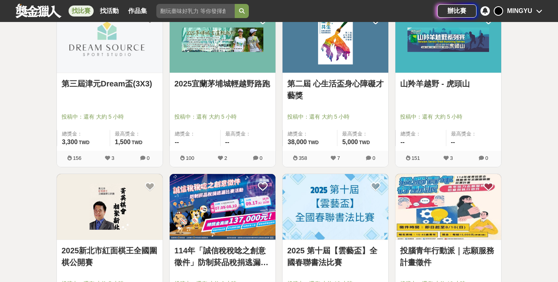
scroll to position [526, 0]
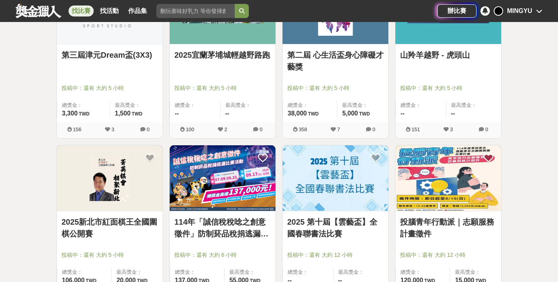
click at [231, 237] on link "114年「誠信稅稅唸之創意徵件」防制菸品稅捐逃漏比賽活動" at bounding box center [222, 228] width 96 height 24
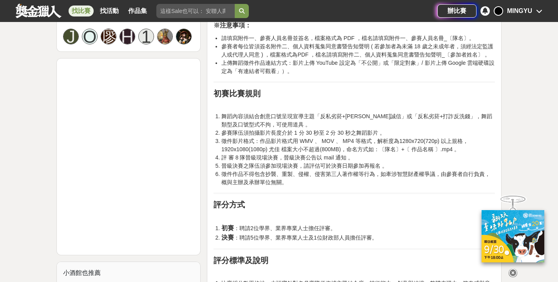
scroll to position [688, 0]
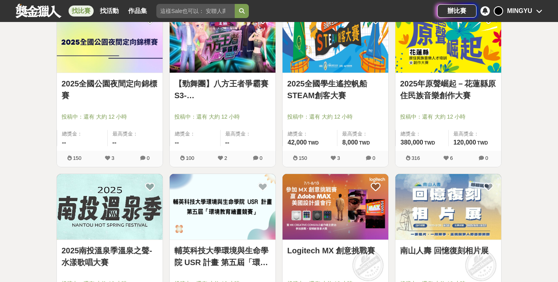
scroll to position [919, 0]
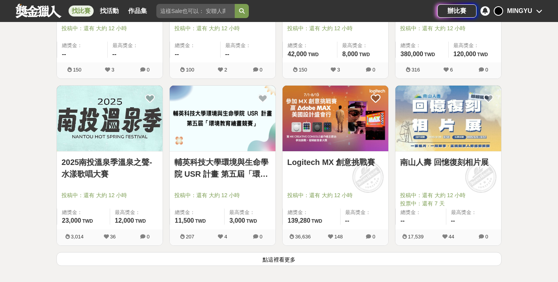
click at [283, 262] on button "點這裡看更多" at bounding box center [278, 259] width 445 height 14
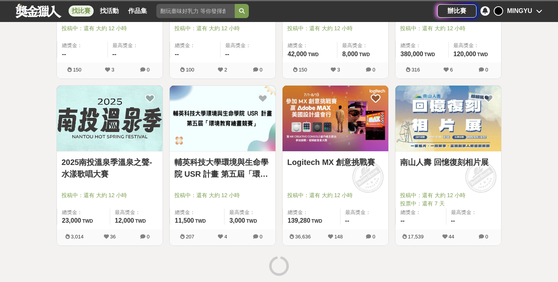
click at [328, 159] on link "Logitech MX 創意挑戰賽" at bounding box center [335, 162] width 96 height 12
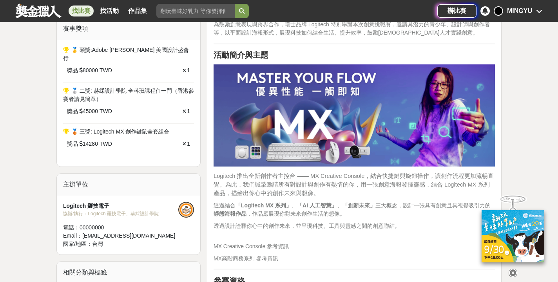
scroll to position [342, 0]
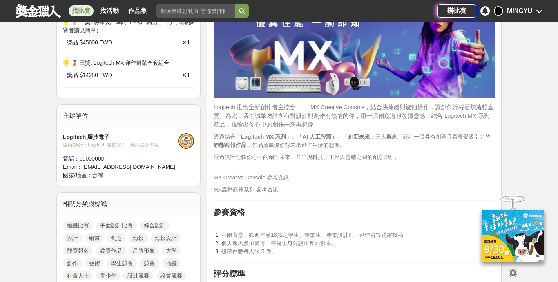
click at [511, 269] on icon at bounding box center [513, 272] width 9 height 9
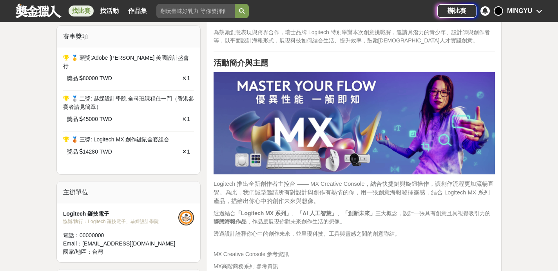
scroll to position [177, 0]
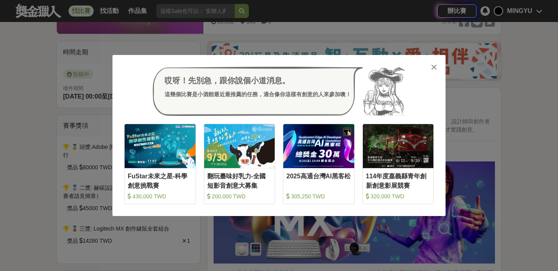
click at [436, 69] on icon at bounding box center [434, 67] width 6 height 8
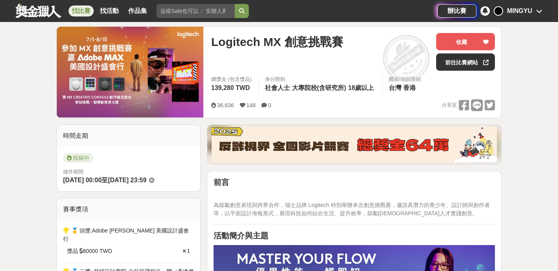
scroll to position [0, 0]
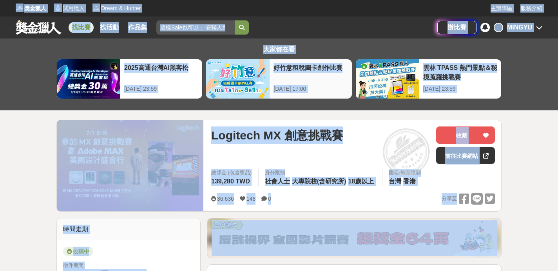
copy div "獎金獵人 試用獵人 Dream & Hunter 主辦專區 服務介紹 找比賽 找活動 作品集 辦比賽 MINGYU 大家都在看 2025高通台灣AI黑客松 2…"
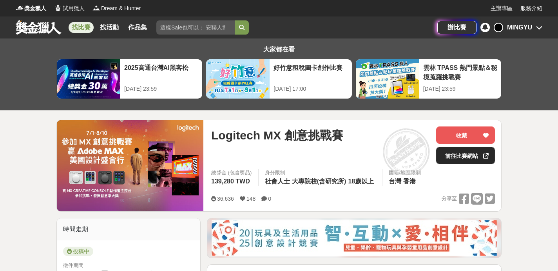
click at [471, 154] on link "前往比賽網站" at bounding box center [465, 155] width 59 height 17
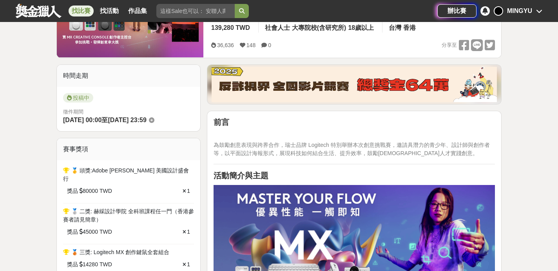
scroll to position [245, 0]
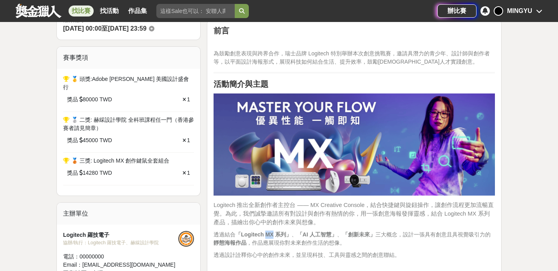
drag, startPoint x: 267, startPoint y: 233, endPoint x: 275, endPoint y: 234, distance: 7.9
click at [275, 234] on strong "「Logitech MX 系列」" at bounding box center [264, 234] width 56 height 6
copy strong "MX"
drag, startPoint x: 307, startPoint y: 234, endPoint x: 336, endPoint y: 234, distance: 28.6
click at [336, 234] on strong "「AI 人工智慧」" at bounding box center [317, 234] width 40 height 6
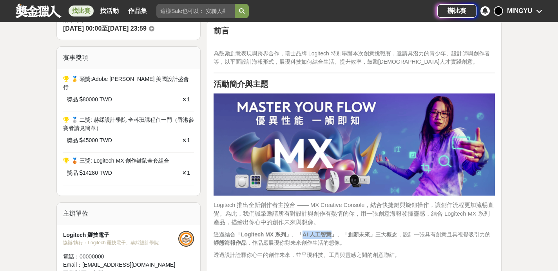
copy strong "AI 人工智慧"
drag, startPoint x: 356, startPoint y: 233, endPoint x: 376, endPoint y: 233, distance: 20.0
click at [376, 233] on strong "「創新未來」" at bounding box center [359, 234] width 33 height 6
copy strong "創新未來"
drag, startPoint x: 242, startPoint y: 233, endPoint x: 266, endPoint y: 234, distance: 23.9
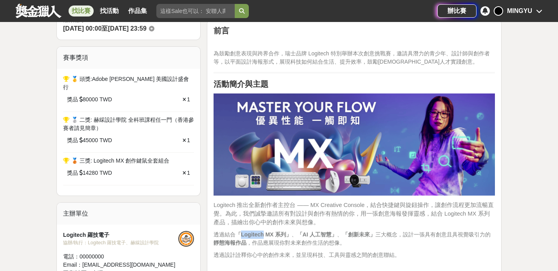
click at [266, 234] on strong "「Logitech MX 系列」" at bounding box center [264, 234] width 56 height 6
copy strong "Logitech"
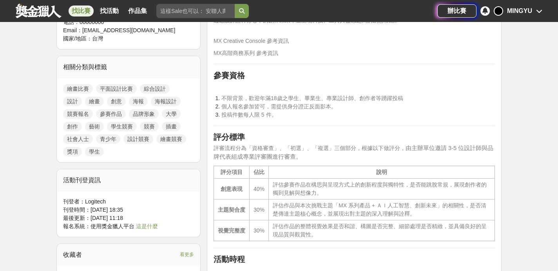
scroll to position [231, 0]
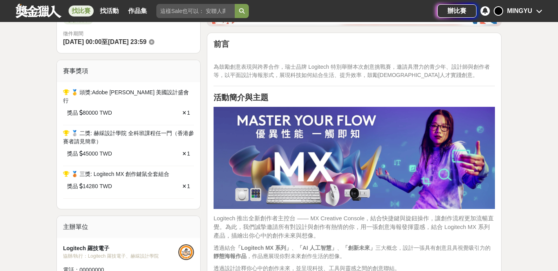
drag, startPoint x: 238, startPoint y: 120, endPoint x: 374, endPoint y: 119, distance: 135.3
drag, startPoint x: 214, startPoint y: 217, endPoint x: 235, endPoint y: 217, distance: 21.6
click at [235, 217] on span "Logitech 推出全新創作者主控台 —— MX Creative Console，結合快捷鍵與旋鈕操作，讓創作流程更加流暢直覺。為此，我們誠摯邀請所有對設…" at bounding box center [354, 227] width 280 height 24
copy span "Logitech"
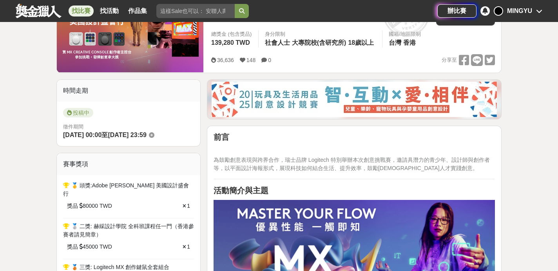
scroll to position [0, 0]
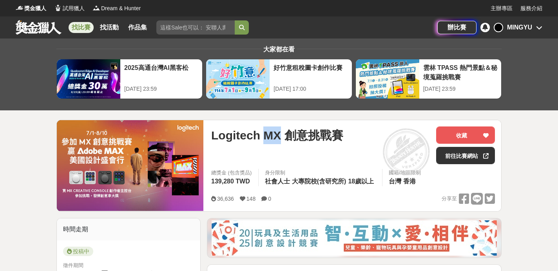
drag, startPoint x: 263, startPoint y: 136, endPoint x: 278, endPoint y: 136, distance: 14.9
click at [278, 136] on span "Logitech MX 創意挑戰賽" at bounding box center [277, 135] width 132 height 18
copy span "MX"
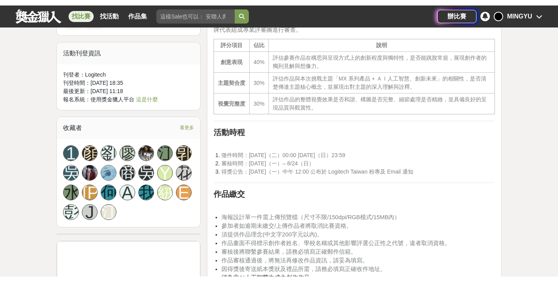
scroll to position [669, 0]
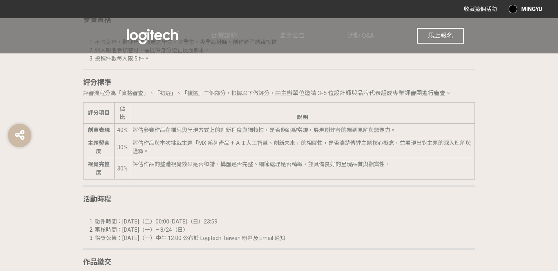
scroll to position [211, 0]
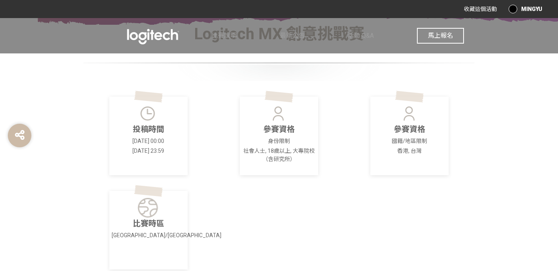
click at [438, 37] on span "馬上報名" at bounding box center [440, 35] width 25 height 7
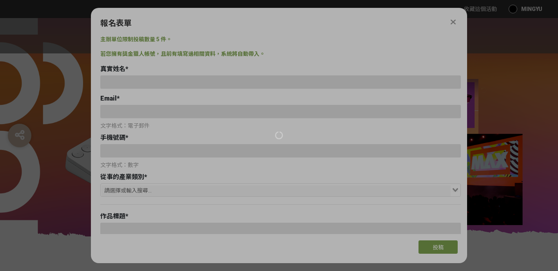
scroll to position [0, 0]
type input "[EMAIL_ADDRESS][DOMAIN_NAME]"
type input "0908508505"
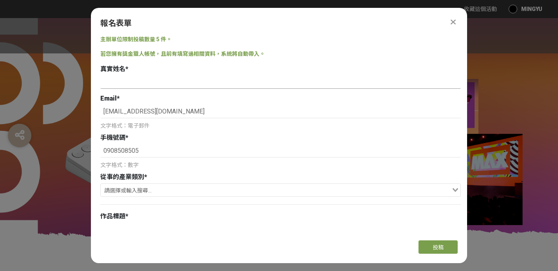
type input "蔡銘育"
click at [192, 114] on input "[EMAIL_ADDRESS][DOMAIN_NAME]" at bounding box center [280, 111] width 361 height 13
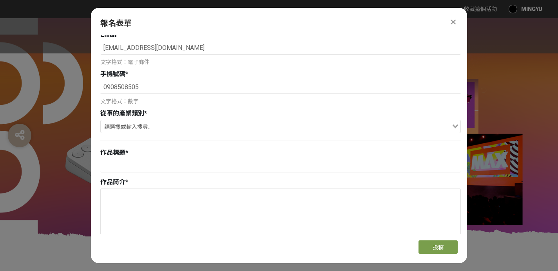
click at [147, 125] on input "Search for option" at bounding box center [276, 127] width 349 height 11
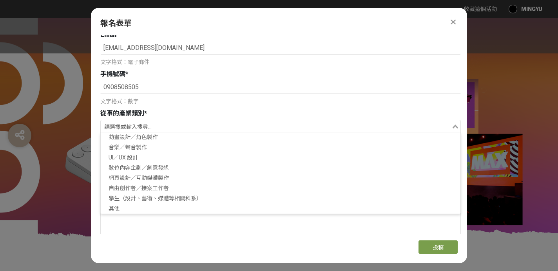
scroll to position [118, 0]
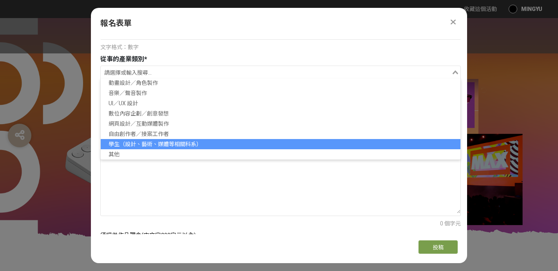
click at [150, 144] on li "學生（設計、藝術、媒體等相關科系）" at bounding box center [281, 144] width 360 height 10
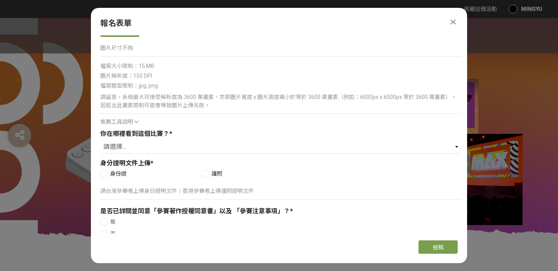
scroll to position [411, 0]
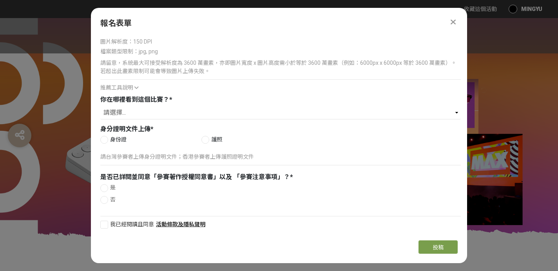
click at [104, 226] on div at bounding box center [104, 224] width 8 height 8
checkbox input "true"
click at [105, 186] on div at bounding box center [104, 188] width 8 height 8
radio input "true"
click at [103, 138] on div at bounding box center [104, 140] width 8 height 8
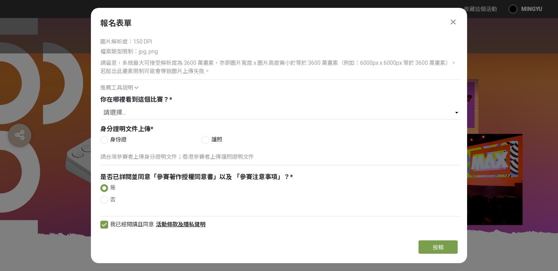
radio input "true"
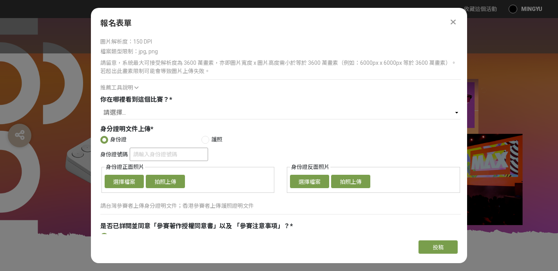
click at [147, 156] on input "身份證號碼" at bounding box center [169, 153] width 78 height 13
type input "N126578210"
click at [222, 154] on div "身份證號碼 N126578210" at bounding box center [280, 154] width 361 height 15
click at [124, 177] on button "選擇檔案" at bounding box center [124, 180] width 39 height 13
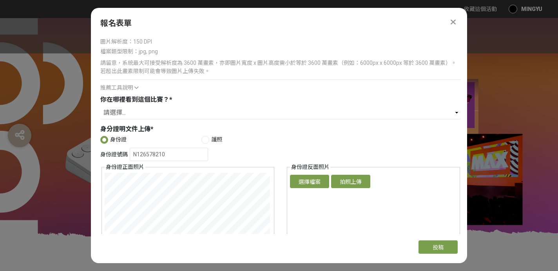
scroll to position [478, 0]
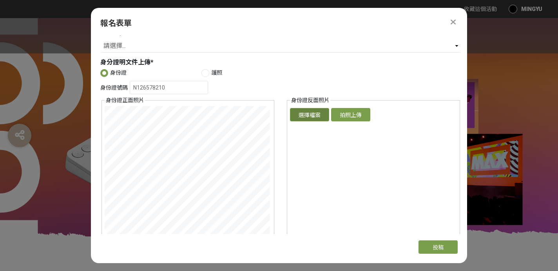
click at [316, 115] on button "選擇檔案" at bounding box center [309, 114] width 39 height 13
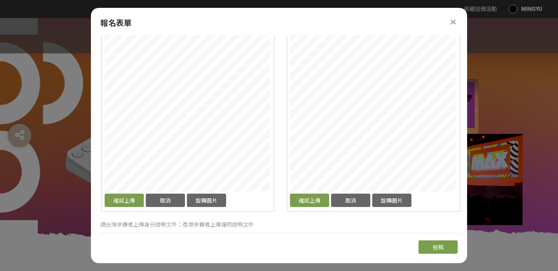
scroll to position [481, 0]
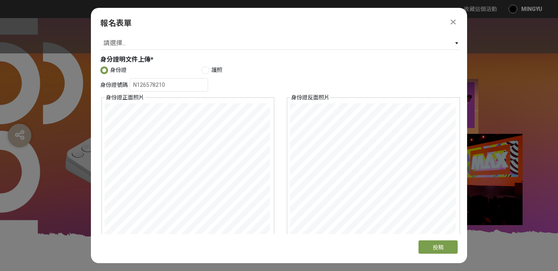
click at [104, 129] on fieldset "身份證正面照片 確認上傳 取消 旋轉圖片 選擇檔案 拍照上傳" at bounding box center [188, 186] width 173 height 187
click at [277, 255] on div "報名表單 主辦單位限制投稿數量 5 件。 若您擁有獎金獵人帳號，且前有填寫過相關資料，系統將自動帶入。 真實姓名 * 蔡銘育 Email * cpcharli…" at bounding box center [279, 135] width 376 height 255
click at [187, 240] on div "報名表單 主辦單位限制投稿數量 5 件。 若您擁有獎金獵人帳號，且前有填寫過相關資料，系統將自動帶入。 真實姓名 * 蔡銘育 Email * cpcharli…" at bounding box center [279, 135] width 376 height 255
click at [260, 121] on div "身份證號碼 N126578210 身份證正面照片 確認上傳 取消 旋轉圖片 選擇檔案 拍照上傳 身份證反面照片 確認上傳 取消 旋轉圖片 選擇檔案 拍照上傳" at bounding box center [280, 179] width 361 height 202
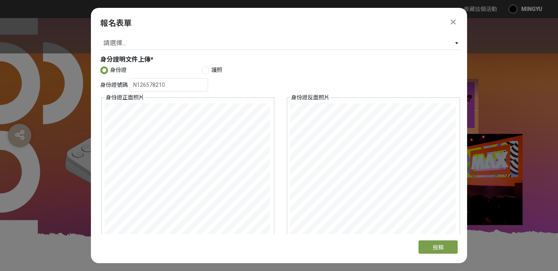
click at [374, 238] on div "報名表單 主辦單位限制投稿數量 5 件。 若您擁有獎金獵人帳號，且前有填寫過相關資料，系統將自動帶入。 真實姓名 * 蔡銘育 Email * cpcharli…" at bounding box center [279, 135] width 376 height 255
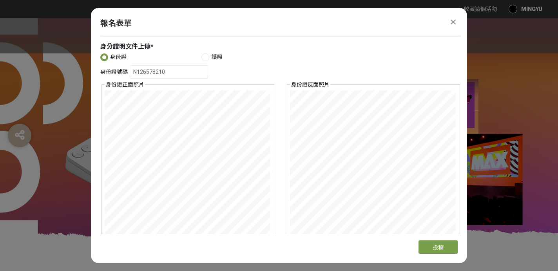
scroll to position [570, 0]
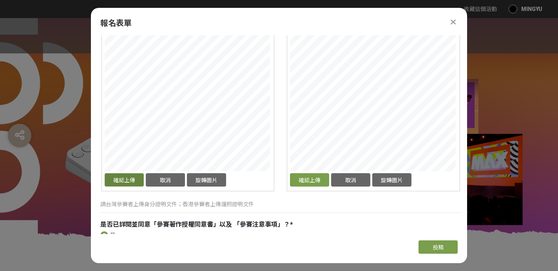
click at [129, 176] on button "確認上傳" at bounding box center [124, 179] width 39 height 13
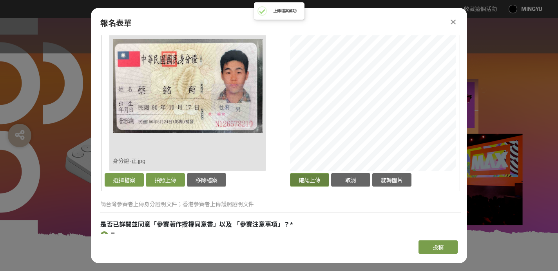
click at [305, 181] on button "確認上傳" at bounding box center [309, 179] width 39 height 13
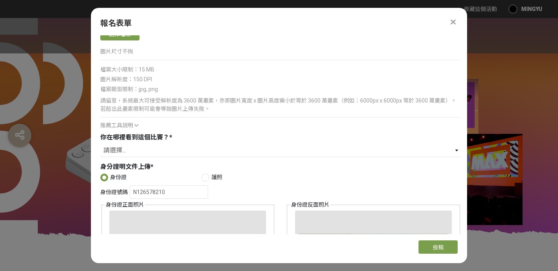
scroll to position [349, 0]
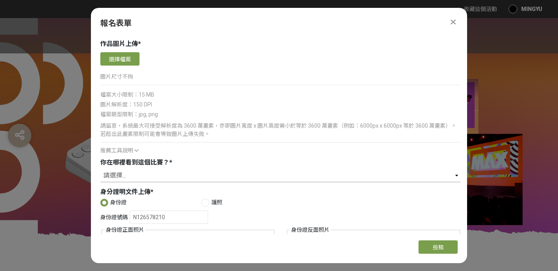
select select "Logitech Taiwan Facebook 粉絲專頁"
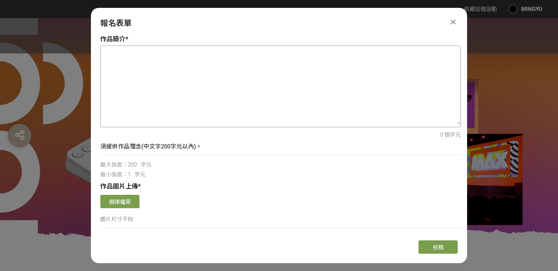
scroll to position [142, 0]
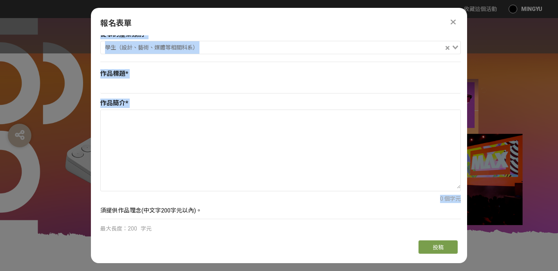
drag, startPoint x: 100, startPoint y: 72, endPoint x: 223, endPoint y: 215, distance: 188.8
click at [223, 215] on div "主辦單位限制投稿數量 5 件。 若您擁有獎金獵人帳號，且前有填寫過相關資料，系統將自動帶入。 真實姓名 * 蔡銘育 Email * cpcharlie541@…" at bounding box center [279, 134] width 376 height 198
copy div "真實姓名 * Email * 文字格式：電子郵件 手機號碼 * 文字格式：數字 從事的產業類別 * 學生（設計、藝術、媒體等相關科系） Loading... …"
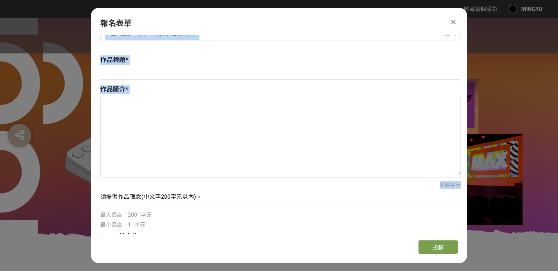
scroll to position [82, 0]
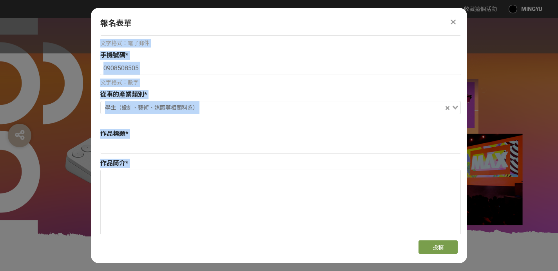
click at [221, 123] on div at bounding box center [280, 122] width 361 height 8
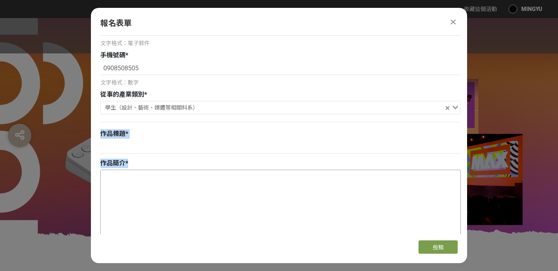
drag, startPoint x: 100, startPoint y: 133, endPoint x: 185, endPoint y: 218, distance: 119.8
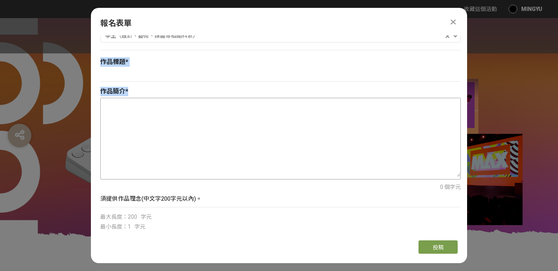
scroll to position [163, 0]
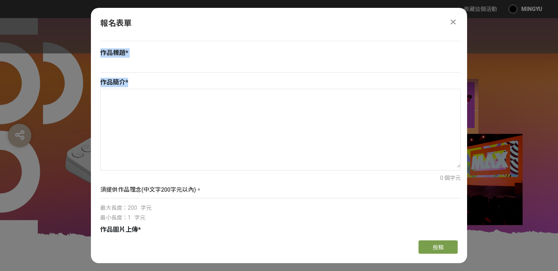
copy div "作品標題 * 作品簡介 *"
drag, startPoint x: 100, startPoint y: 190, endPoint x: 201, endPoint y: 191, distance: 100.8
click at [201, 191] on div "主辦單位限制投稿數量 5 件。 若您擁有獎金獵人帳號，且前有填寫過相關資料，系統將自動帶入。 真實姓名 * 蔡銘育 Email * cpcharlie541@…" at bounding box center [279, 134] width 376 height 198
copy div "學生（設計、藝術、媒體等相關科系） Loading... 作品標題 * 作品簡介 * 0 個字元 須提供作品理念(中文字200字元以內)。"
click at [129, 197] on div "須提供作品理念(中文字200字元以內)。" at bounding box center [280, 193] width 361 height 18
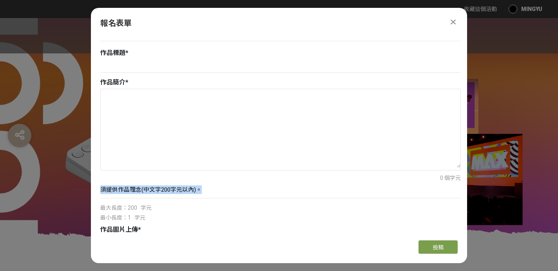
drag, startPoint x: 102, startPoint y: 189, endPoint x: 199, endPoint y: 187, distance: 97.7
click at [199, 187] on span "須提供作品理念(中文字200字元以內)。" at bounding box center [151, 189] width 102 height 7
copy span "須提供作品理念(中文字200字元以內)。"
click at [134, 62] on input at bounding box center [280, 65] width 361 height 13
paste input "流動"
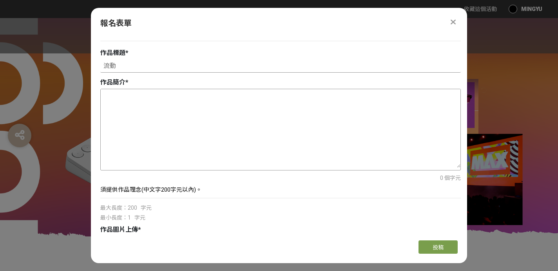
type input "流動"
click at [143, 104] on textarea at bounding box center [281, 128] width 360 height 78
paste textarea "以流線形態象徵創作靈感的自由流動，黑底突顯純白線條的速度與層次，展現 Logitech MX 系列在 AI 時代中的精準操控與高效創作。線條交織如同數據與靈感…"
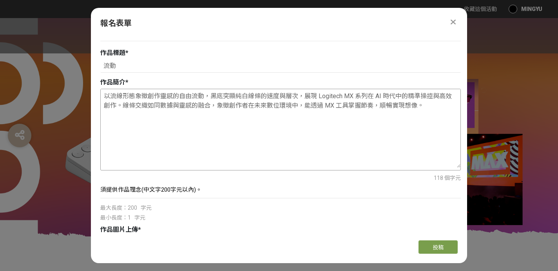
click at [213, 106] on textarea "以流線形態象徵創作靈感的自由流動，黑底突顯純白線條的速度與層次，展現 Logitech MX 系列在 AI 時代中的精準操控與高效創作。線條交織如同數據與靈感…" at bounding box center [281, 128] width 360 height 78
click at [241, 120] on textarea "以流線形態象徵創作靈感的自由流動，黑底突顯純白線條的速度與層次，展現 Logitech MX 系列在 AI 時代中的精準操控與高效創作。線條交織如同數據與靈感…" at bounding box center [281, 128] width 360 height 78
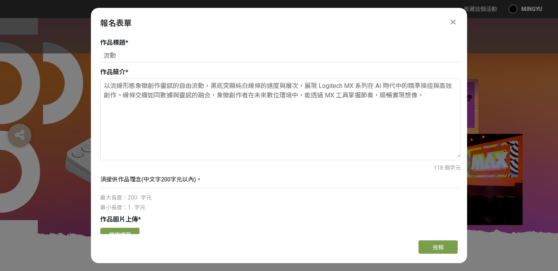
scroll to position [266, 0]
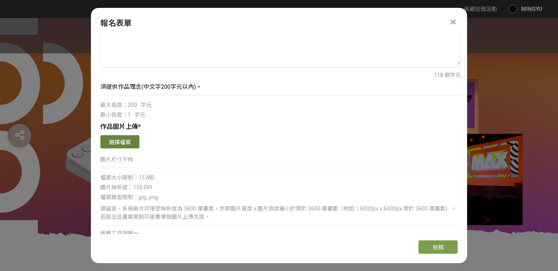
type textarea "以流線形態象徵創作靈感的自由流動，黑底突顯純白線條的速度與層次，展現 Logitech MX 系列在 AI 時代中的精準操控與高效創作。線條交織如同數據與靈感…"
click at [127, 138] on button "選擇檔案" at bounding box center [119, 141] width 39 height 13
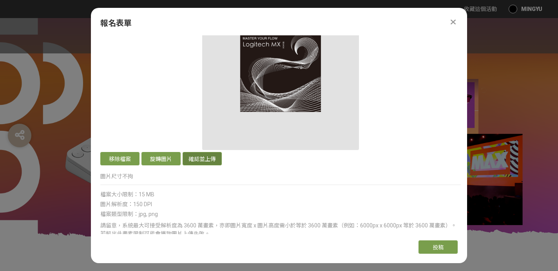
scroll to position [406, 0]
click at [202, 155] on button "確認並上傳" at bounding box center [202, 158] width 39 height 13
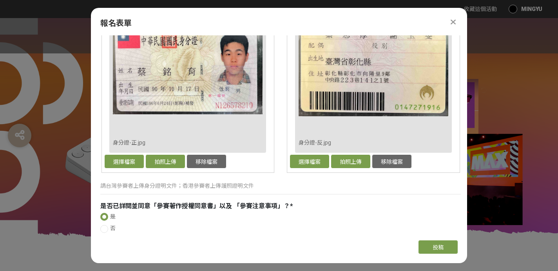
scroll to position [774, 0]
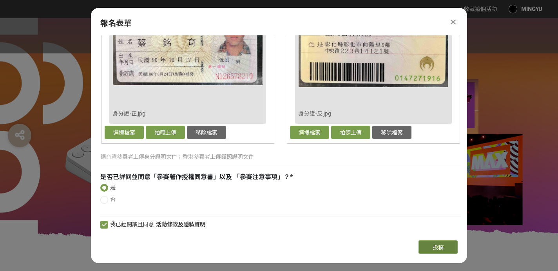
click at [431, 242] on button "投稿" at bounding box center [438, 246] width 39 height 13
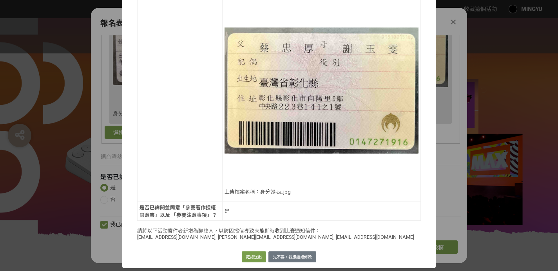
scroll to position [621, 0]
click at [251, 252] on button "確認送出" at bounding box center [254, 256] width 24 height 11
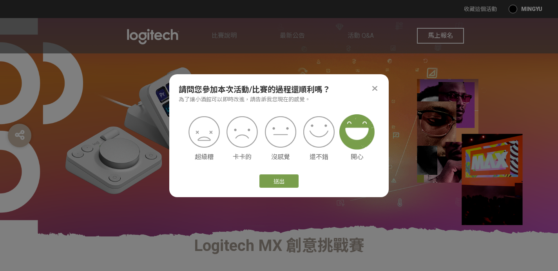
click at [350, 137] on img at bounding box center [357, 131] width 35 height 35
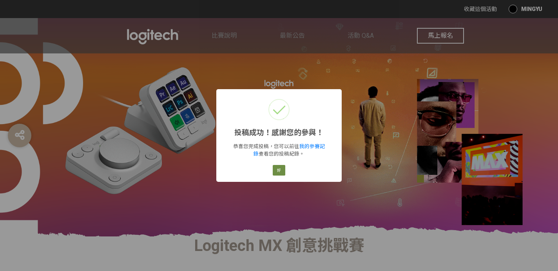
click at [283, 170] on button "好" at bounding box center [279, 170] width 13 height 11
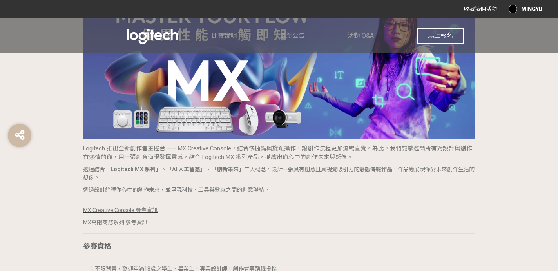
scroll to position [112, 0]
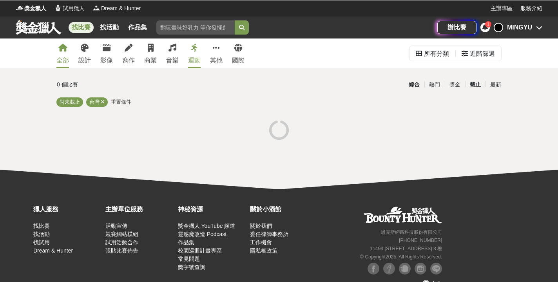
click at [473, 82] on div "截止" at bounding box center [475, 85] width 20 height 14
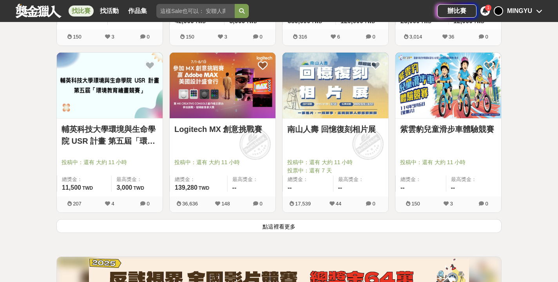
scroll to position [953, 0]
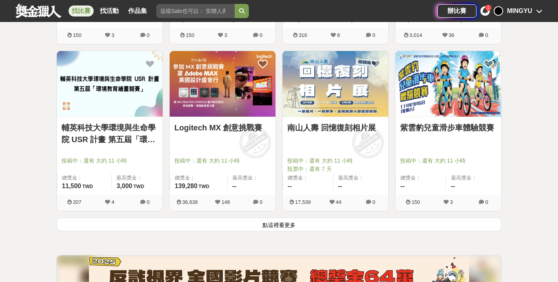
click at [287, 228] on button "點這裡看更多" at bounding box center [278, 224] width 445 height 14
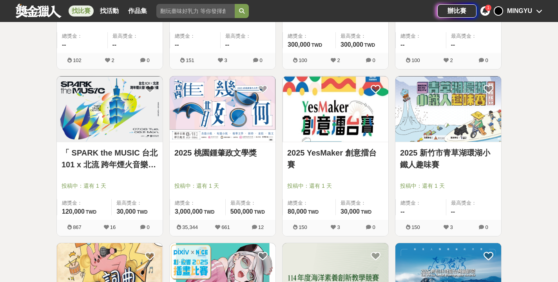
scroll to position [1388, 0]
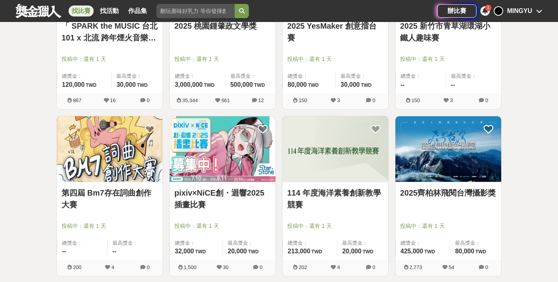
click at [133, 199] on link "第四屆 Bm7存在詞曲創作大賽" at bounding box center [110, 199] width 96 height 24
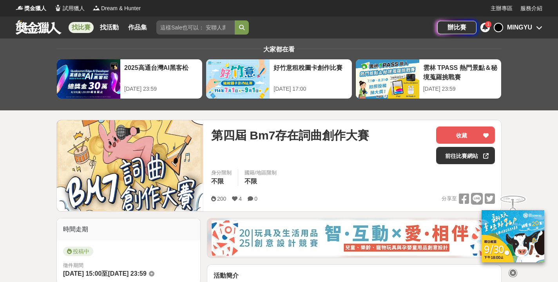
click at [88, 29] on link "找比賽" at bounding box center [81, 27] width 25 height 11
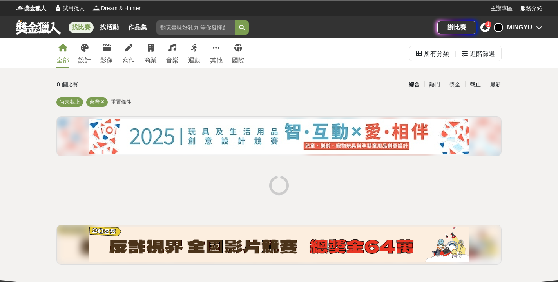
click at [502, 85] on div "綜合 熱門 獎金 截止 最新" at bounding box center [353, 84] width 297 height 14
click at [497, 84] on div "最新" at bounding box center [496, 85] width 20 height 14
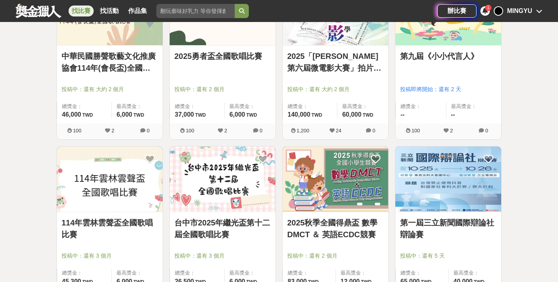
scroll to position [918, 0]
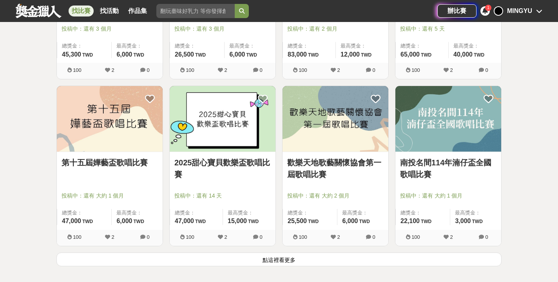
click at [318, 263] on button "點這裡看更多" at bounding box center [278, 259] width 445 height 14
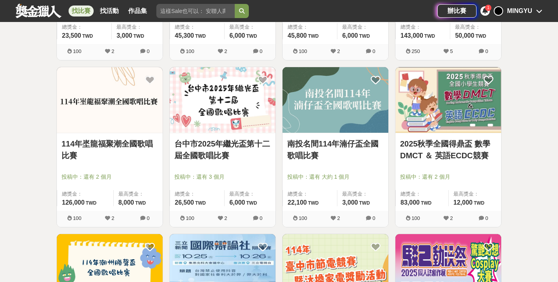
scroll to position [1535, 0]
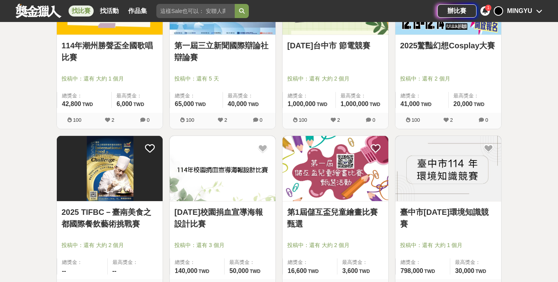
click at [259, 213] on link "[DATE]校園捐血宣導海報設計比賽" at bounding box center [222, 218] width 96 height 24
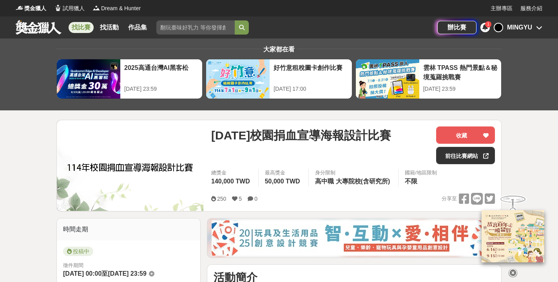
click at [82, 24] on link "找比賽" at bounding box center [81, 27] width 25 height 11
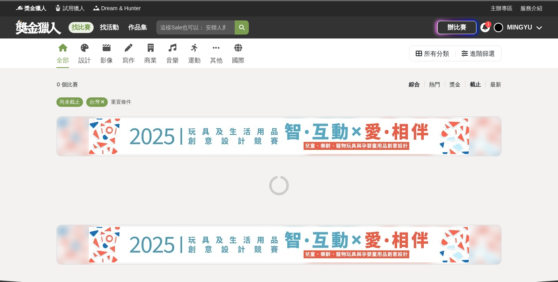
click at [474, 85] on div "截止" at bounding box center [475, 85] width 20 height 14
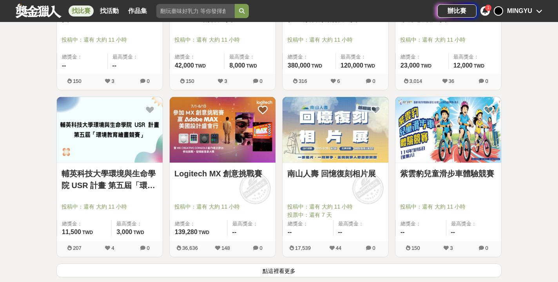
scroll to position [979, 0]
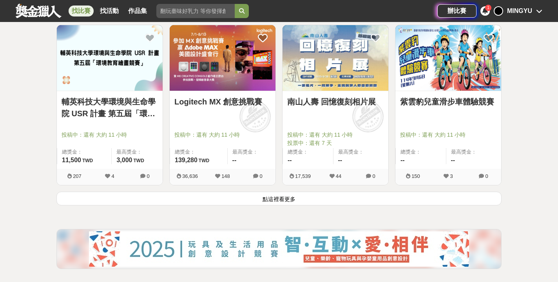
click at [347, 200] on button "點這裡看更多" at bounding box center [278, 198] width 445 height 14
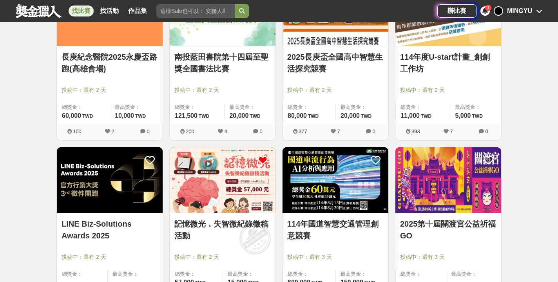
scroll to position [2013, 0]
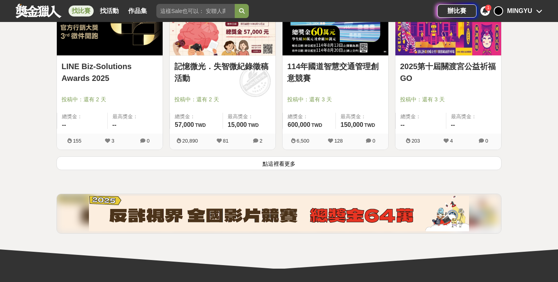
click at [335, 164] on button "點這裡看更多" at bounding box center [278, 163] width 445 height 14
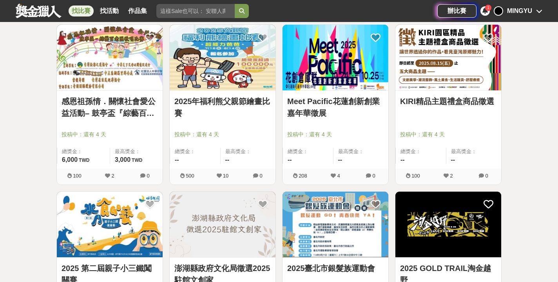
scroll to position [2241, 0]
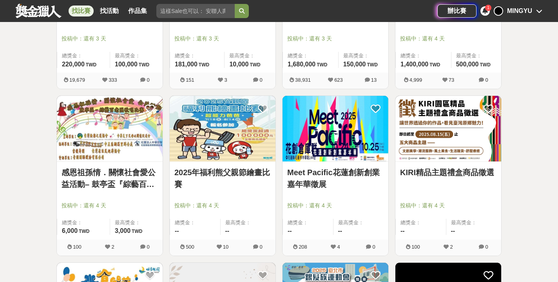
click at [425, 173] on link "KIRI精品主題禮盒商品徵選" at bounding box center [448, 172] width 96 height 12
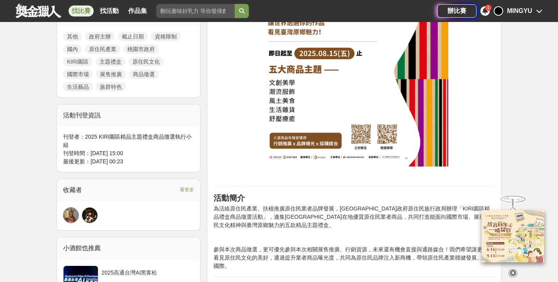
scroll to position [465, 0]
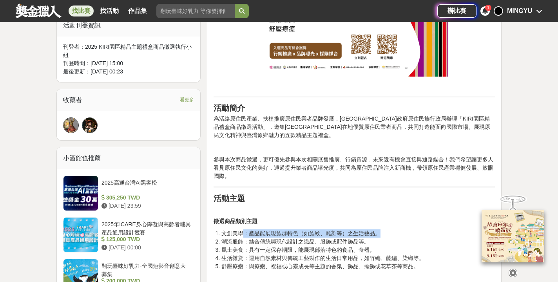
drag, startPoint x: 241, startPoint y: 231, endPoint x: 380, endPoint y: 233, distance: 139.6
click at [380, 233] on li "文創美學：產品能展現族群特色（如族紋、雕刻等）之生活藝品。" at bounding box center [359, 233] width 274 height 8
click at [292, 234] on li "文創美學：產品能展現族群特色（如族紋、雕刻等）之生活藝品。" at bounding box center [359, 233] width 274 height 8
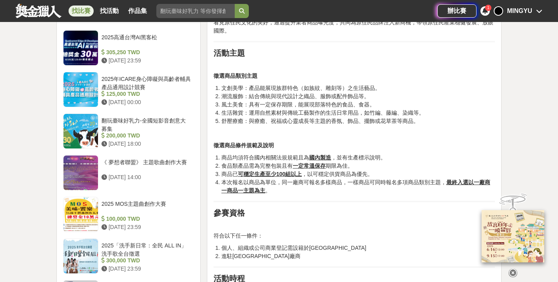
scroll to position [854, 0]
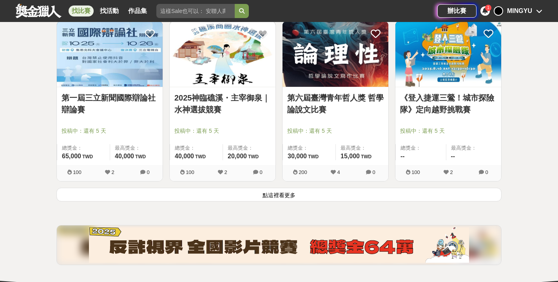
scroll to position [3058, 0]
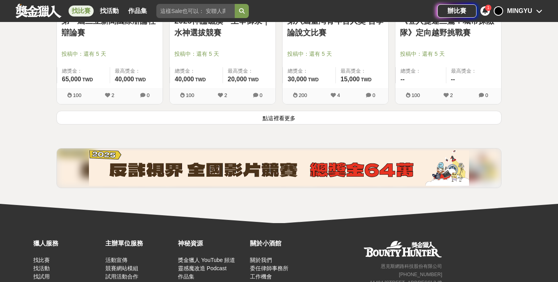
click at [179, 117] on button "點這裡看更多" at bounding box center [278, 118] width 445 height 14
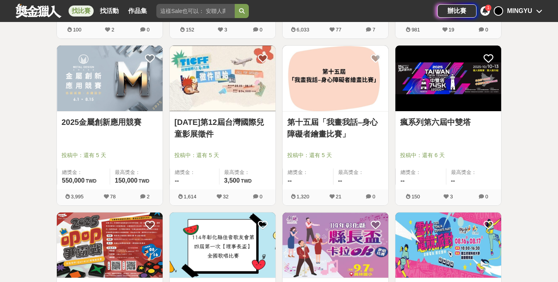
scroll to position [3937, 0]
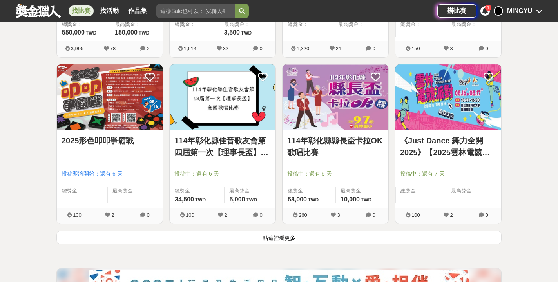
click at [213, 233] on button "點這裡看更多" at bounding box center [278, 237] width 445 height 14
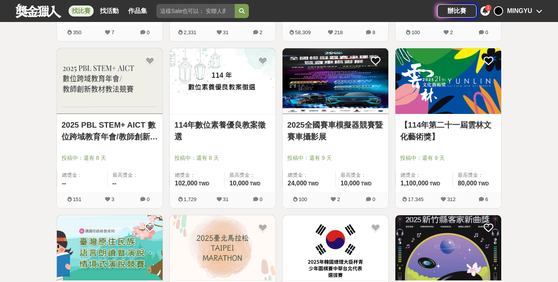
scroll to position [5049, 0]
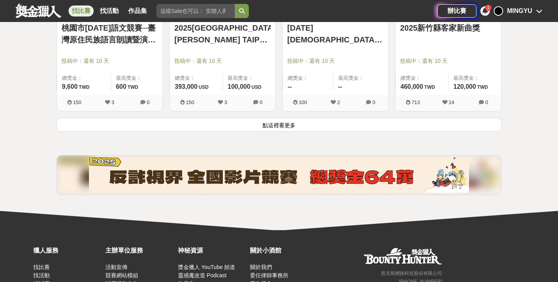
click at [185, 125] on button "點這裡看更多" at bounding box center [278, 125] width 445 height 14
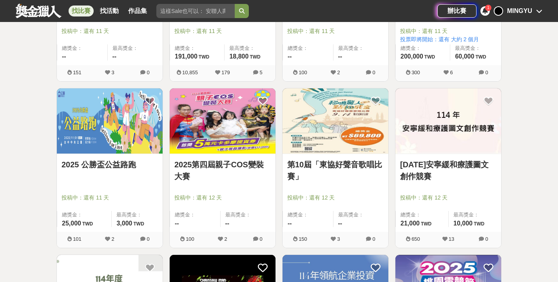
scroll to position [6106, 0]
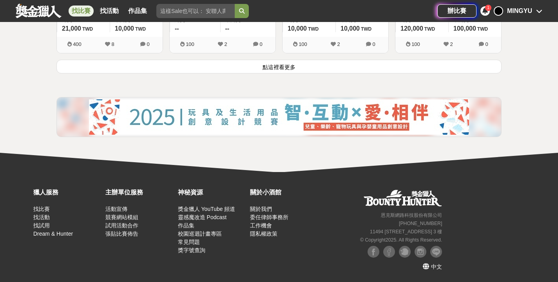
click at [194, 62] on button "點這裡看更多" at bounding box center [278, 67] width 445 height 14
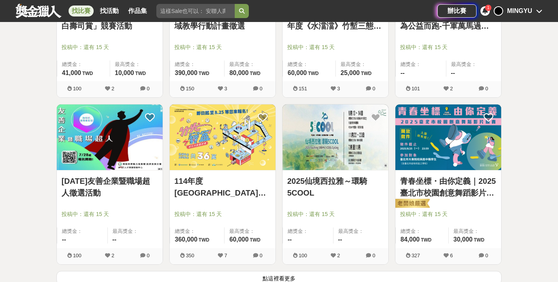
scroll to position [6957, 0]
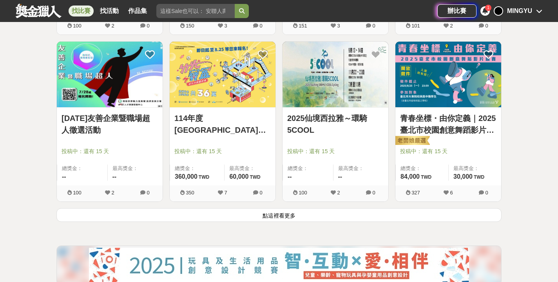
click at [474, 210] on button "點這裡看更多" at bounding box center [278, 215] width 445 height 14
